Goal: Book appointment/travel/reservation

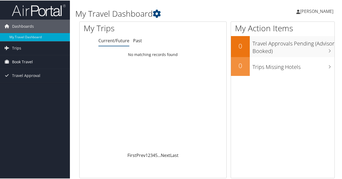
click at [23, 62] on span "Book Travel" at bounding box center [22, 61] width 21 height 13
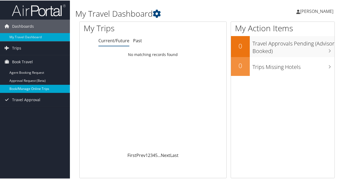
click at [29, 86] on link "Book/Manage Online Trips" at bounding box center [35, 88] width 70 height 8
